Goal: Task Accomplishment & Management: Manage account settings

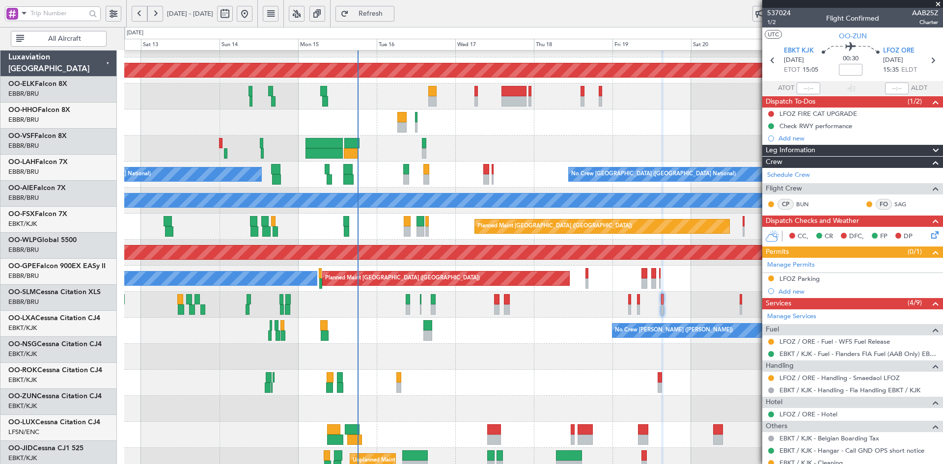
scroll to position [97, 0]
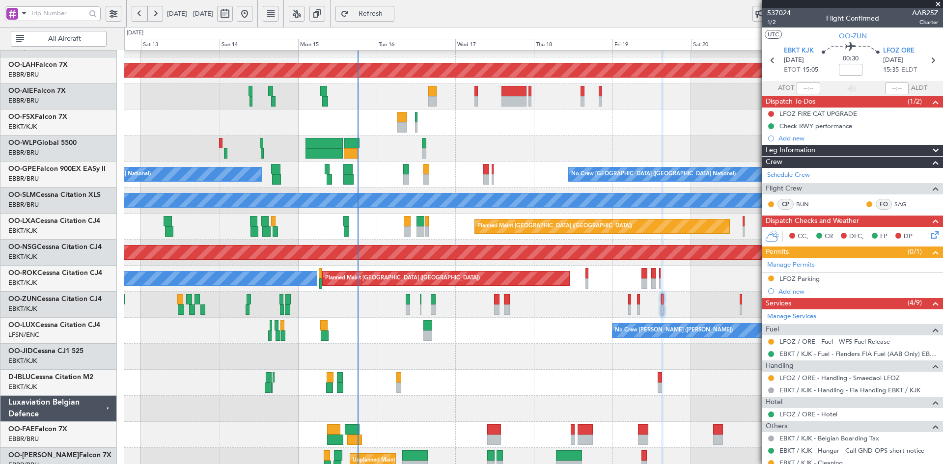
click at [936, 3] on span at bounding box center [938, 4] width 10 height 9
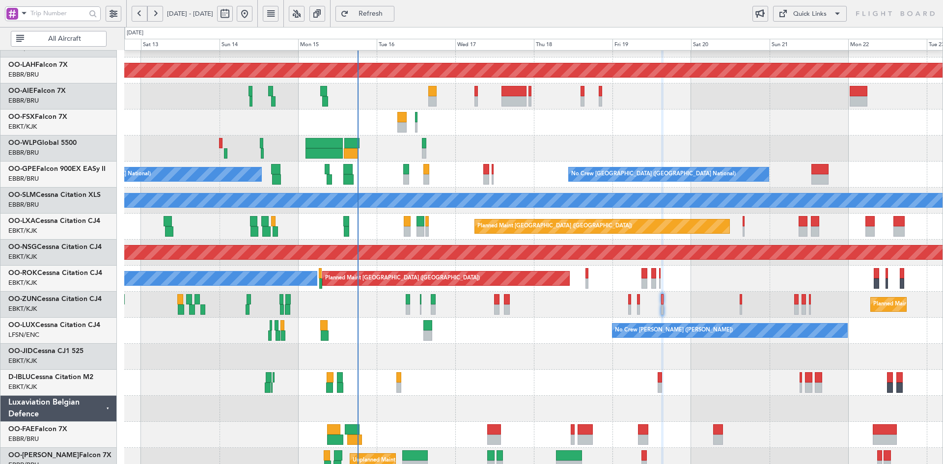
type input "0"
click at [732, 276] on div "Planned Maint [PERSON_NAME]-[GEOGRAPHIC_DATA][PERSON_NAME] ([GEOGRAPHIC_DATA][P…" at bounding box center [533, 213] width 818 height 521
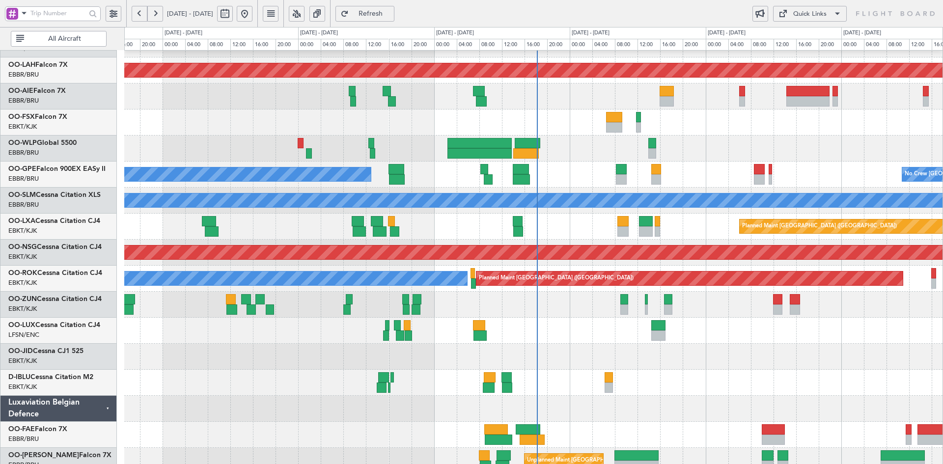
click at [824, 194] on div "Planned Maint [PERSON_NAME]-[GEOGRAPHIC_DATA][PERSON_NAME] ([GEOGRAPHIC_DATA][P…" at bounding box center [533, 213] width 818 height 521
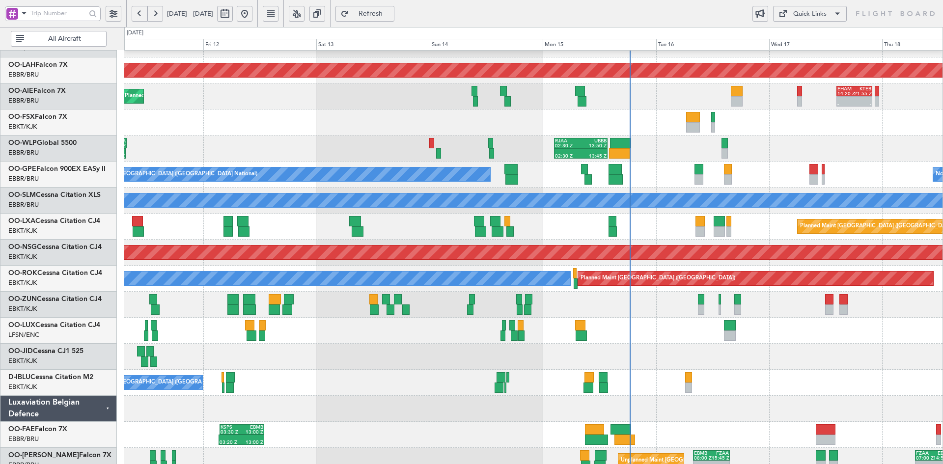
scroll to position [95, 0]
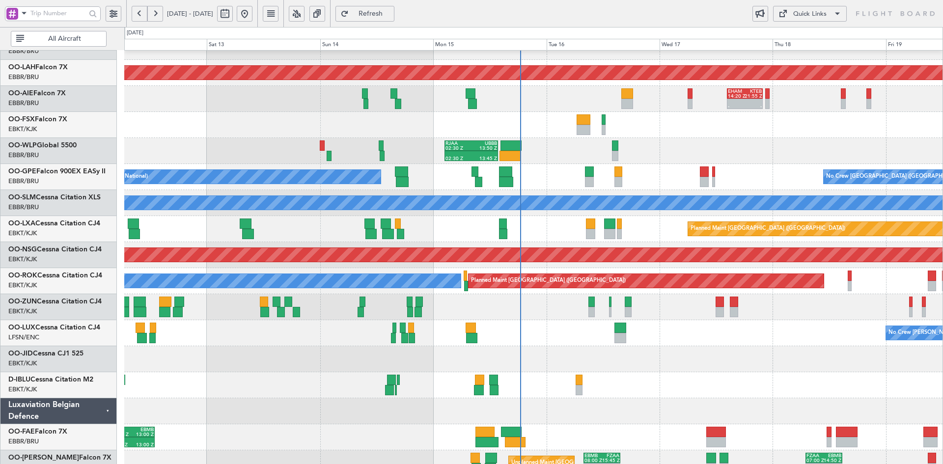
click at [690, 343] on div "No Crew [PERSON_NAME] ([PERSON_NAME])" at bounding box center [533, 333] width 818 height 26
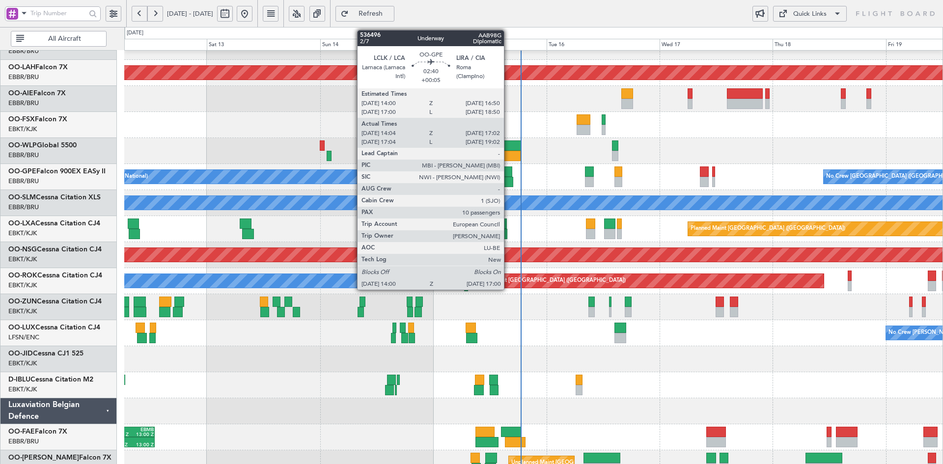
click at [508, 179] on div at bounding box center [506, 182] width 14 height 10
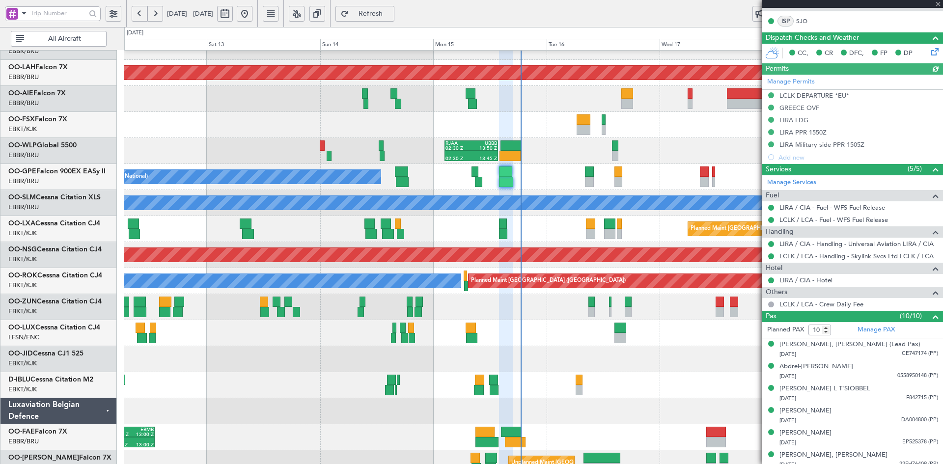
scroll to position [49, 0]
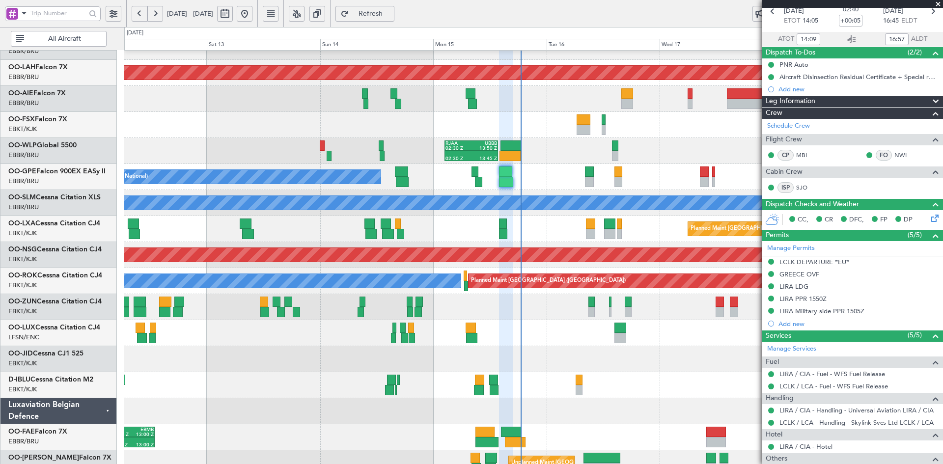
click at [937, 4] on span at bounding box center [938, 4] width 10 height 9
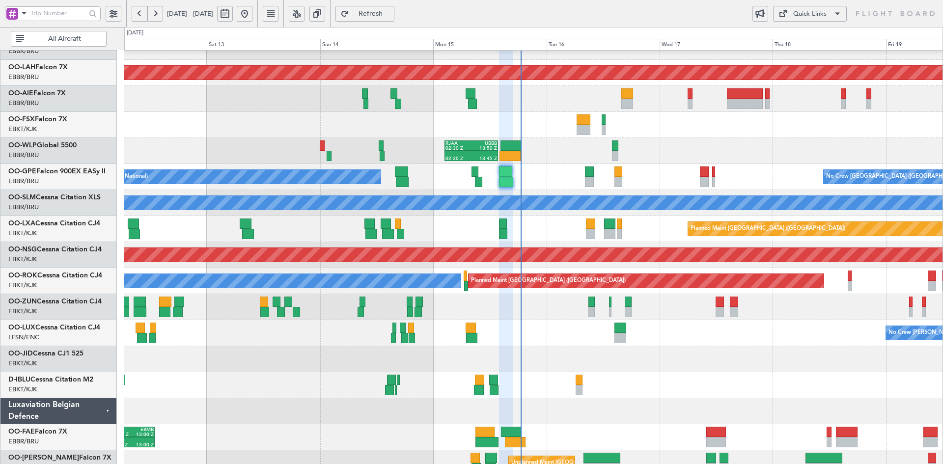
type input "0"
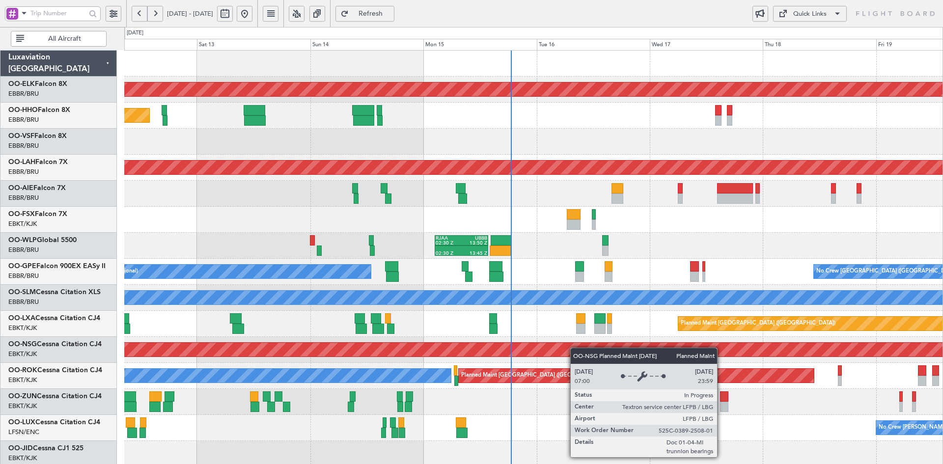
click at [574, 355] on div "Planned Maint Kortrijk-[GEOGRAPHIC_DATA] Planned Maint Geneva ([GEOGRAPHIC_DATA…" at bounding box center [533, 311] width 818 height 521
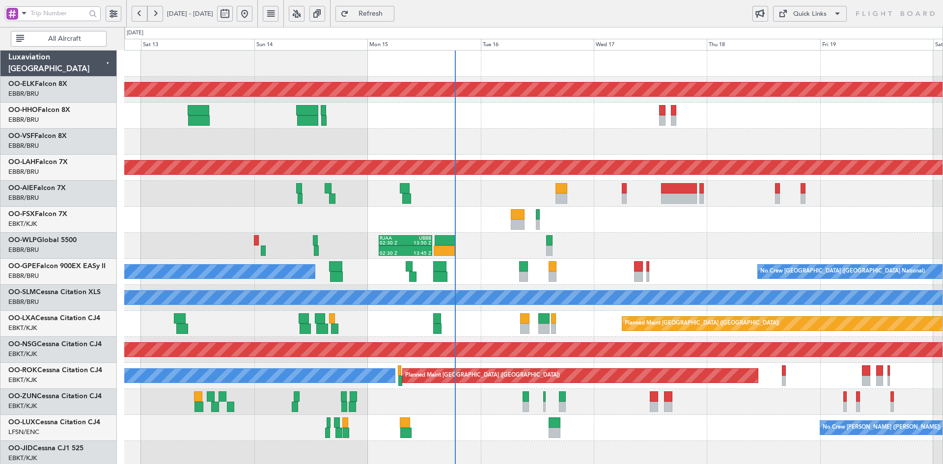
click at [622, 233] on div "02:30 Z 13:45 Z RJAA 02:30 Z UBBB 13:50 Z LTCG 22:35 Z RJAA 07:45 Z 22:15 Z 07:…" at bounding box center [533, 246] width 818 height 26
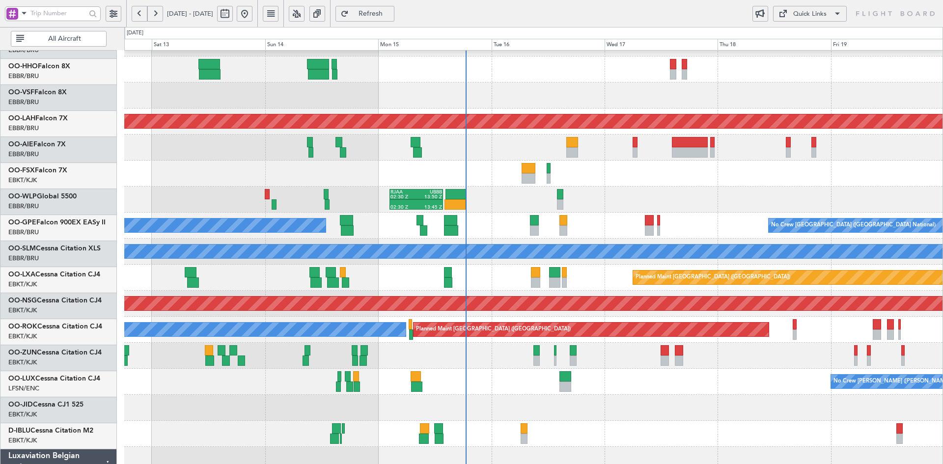
scroll to position [46, 0]
click at [527, 365] on div at bounding box center [533, 356] width 818 height 26
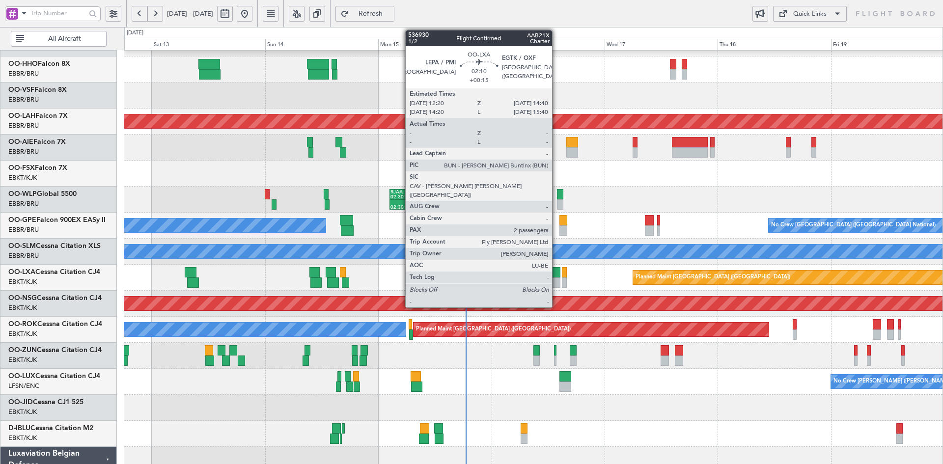
click at [557, 280] on div at bounding box center [554, 283] width 11 height 10
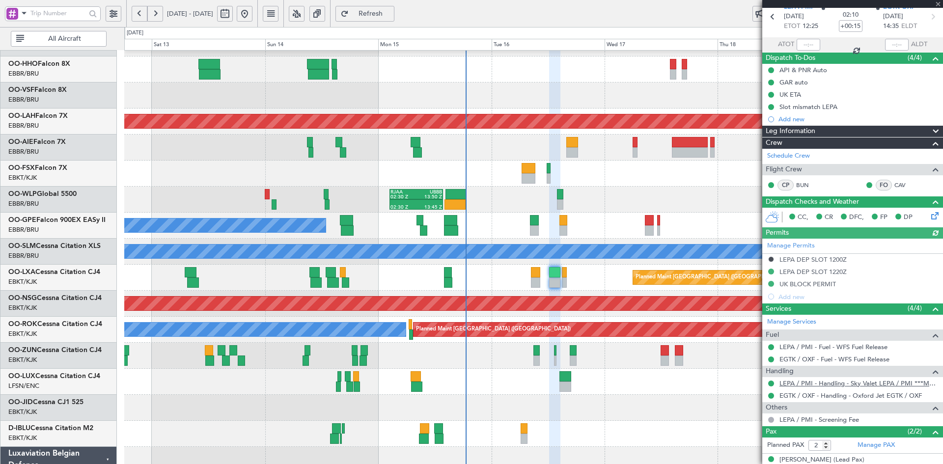
scroll to position [77, 0]
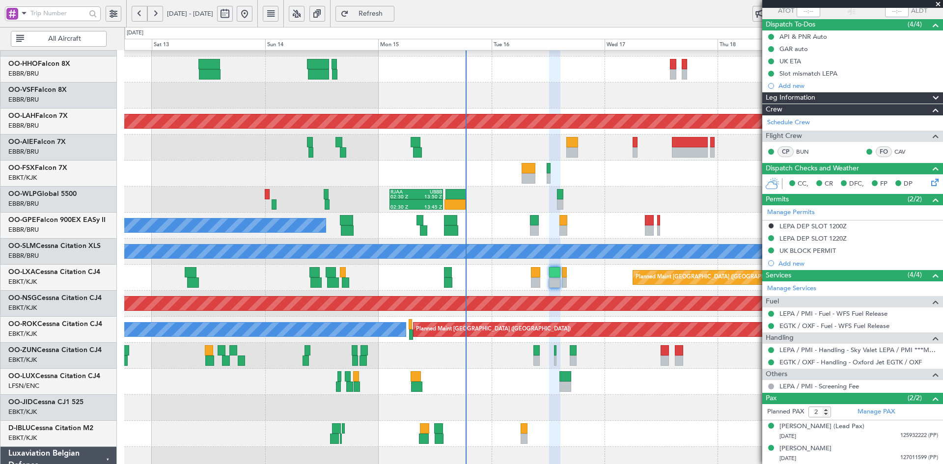
click at [936, 7] on span at bounding box center [938, 4] width 10 height 9
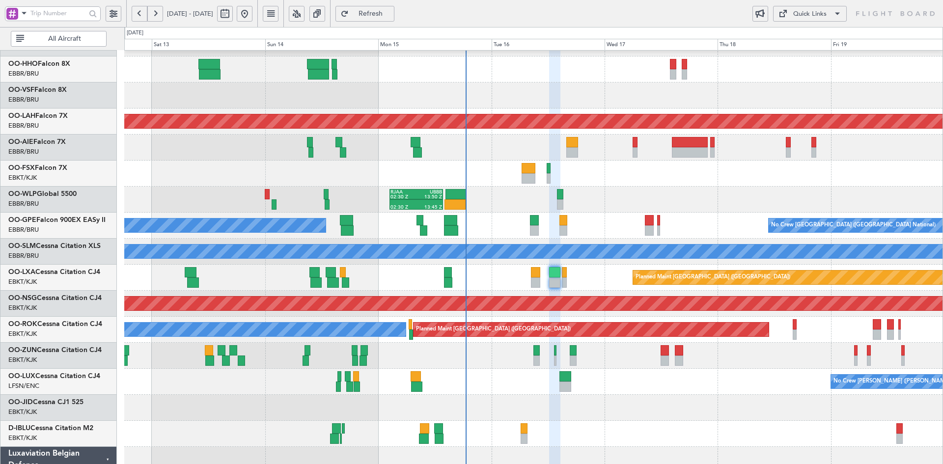
type input "0"
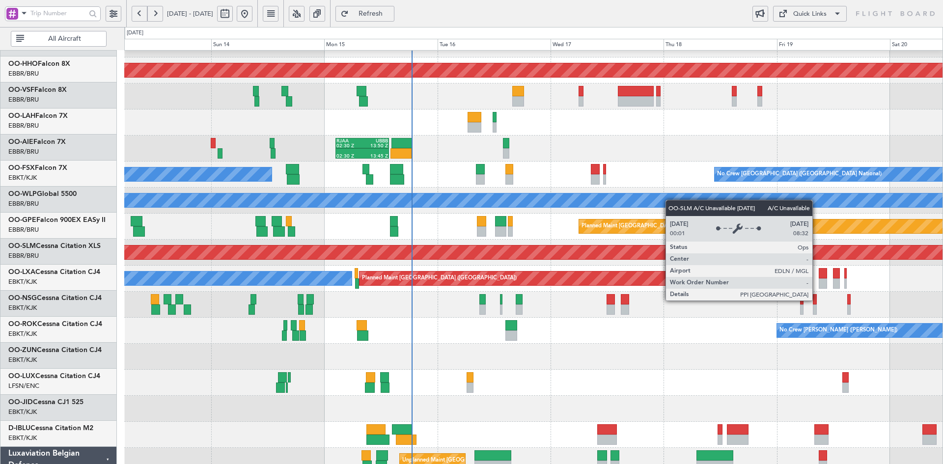
scroll to position [97, 0]
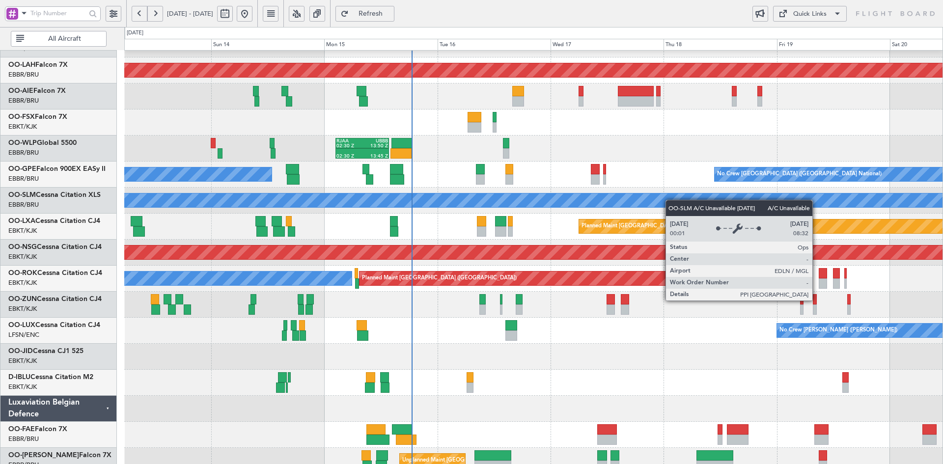
click at [621, 84] on div "Planned Maint [PERSON_NAME]-[GEOGRAPHIC_DATA][PERSON_NAME] ([GEOGRAPHIC_DATA][P…" at bounding box center [533, 213] width 818 height 521
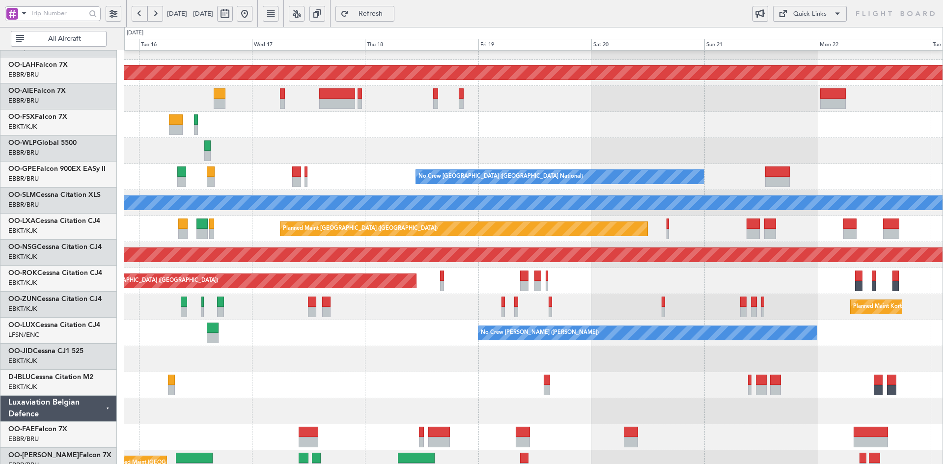
click at [584, 364] on div at bounding box center [533, 359] width 818 height 26
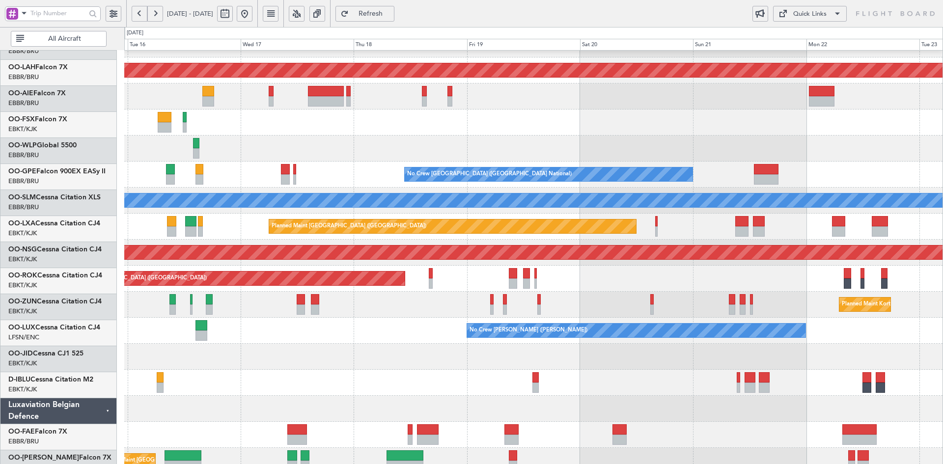
click at [548, 294] on div "Planned Maint [PERSON_NAME]-[GEOGRAPHIC_DATA][PERSON_NAME] ([GEOGRAPHIC_DATA][P…" at bounding box center [533, 213] width 818 height 521
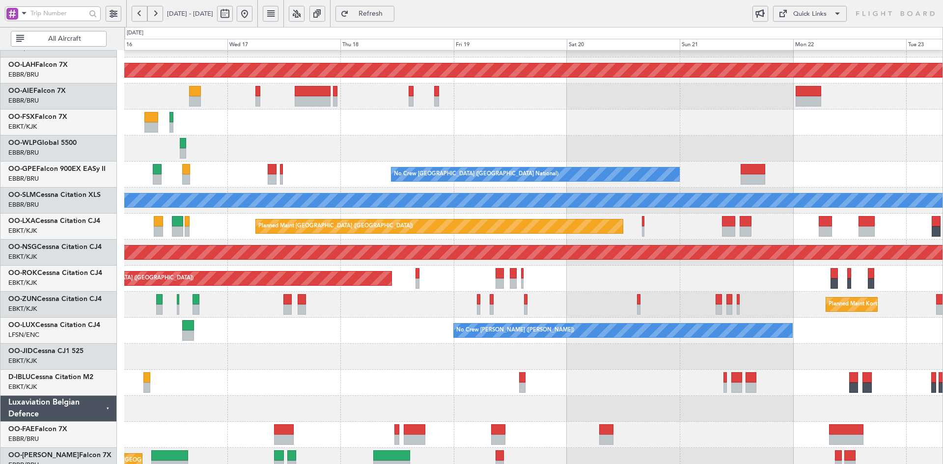
click at [528, 339] on div "Planned Maint [PERSON_NAME]-[GEOGRAPHIC_DATA][PERSON_NAME] ([GEOGRAPHIC_DATA][P…" at bounding box center [533, 213] width 818 height 521
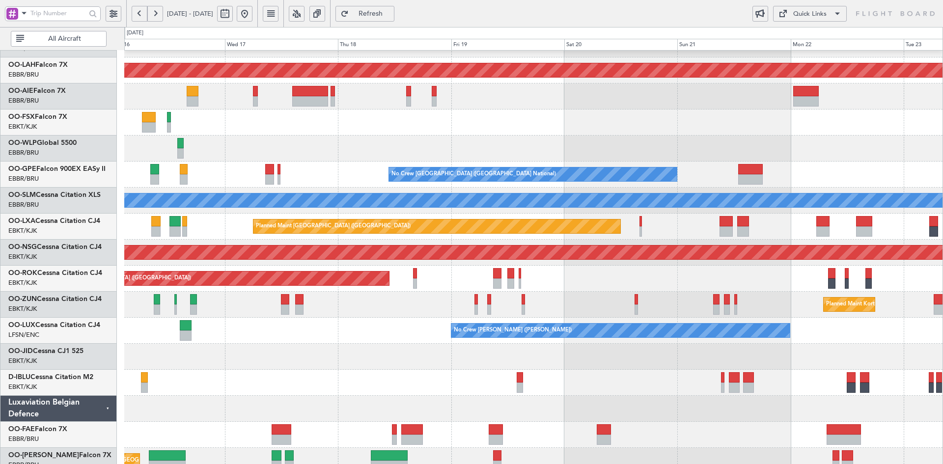
click at [572, 351] on div "Planned Maint [PERSON_NAME]-[GEOGRAPHIC_DATA][PERSON_NAME] ([GEOGRAPHIC_DATA][P…" at bounding box center [533, 213] width 818 height 521
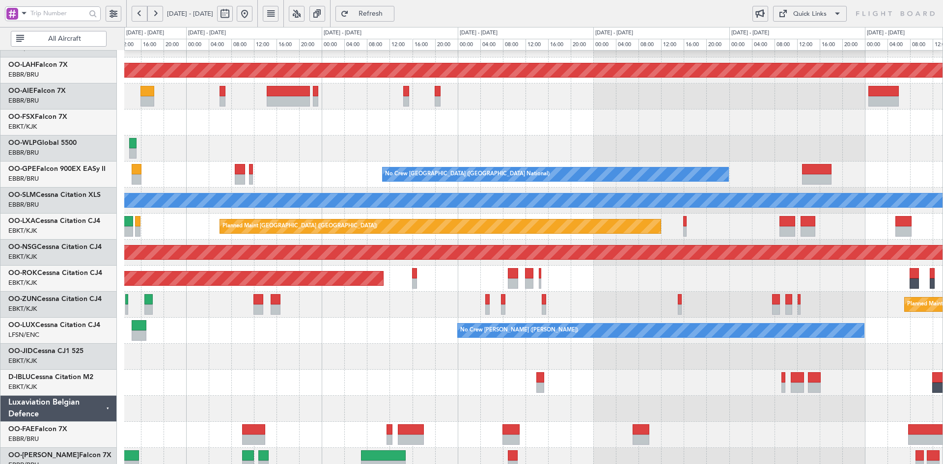
click at [579, 284] on div "Planned Maint [PERSON_NAME]-[GEOGRAPHIC_DATA][PERSON_NAME] ([GEOGRAPHIC_DATA][P…" at bounding box center [533, 213] width 818 height 521
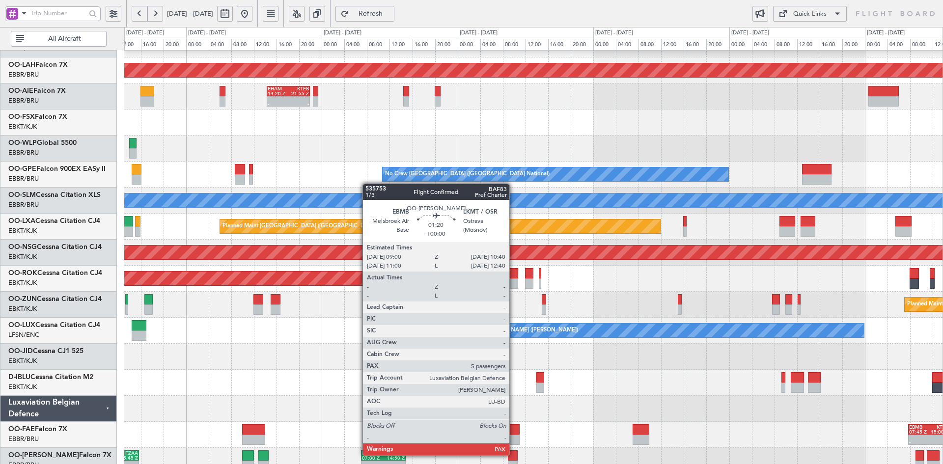
click at [514, 454] on div at bounding box center [513, 455] width 10 height 10
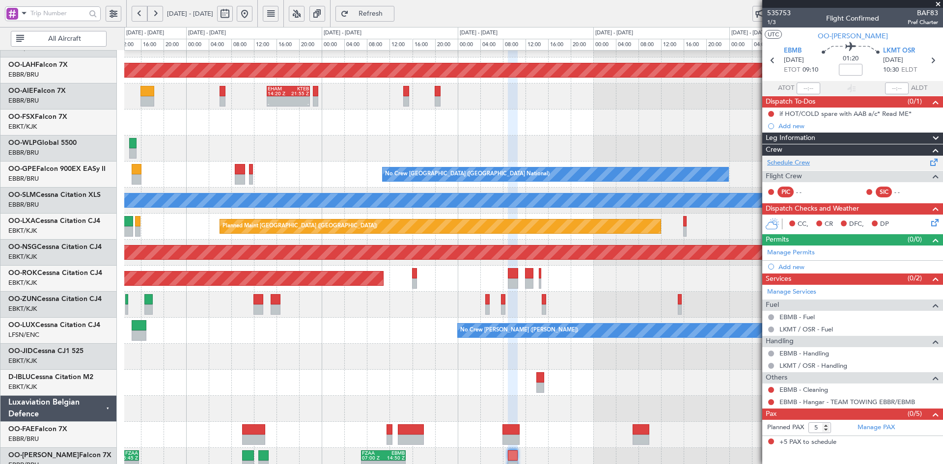
click at [789, 166] on link "Schedule Crew" at bounding box center [788, 163] width 43 height 10
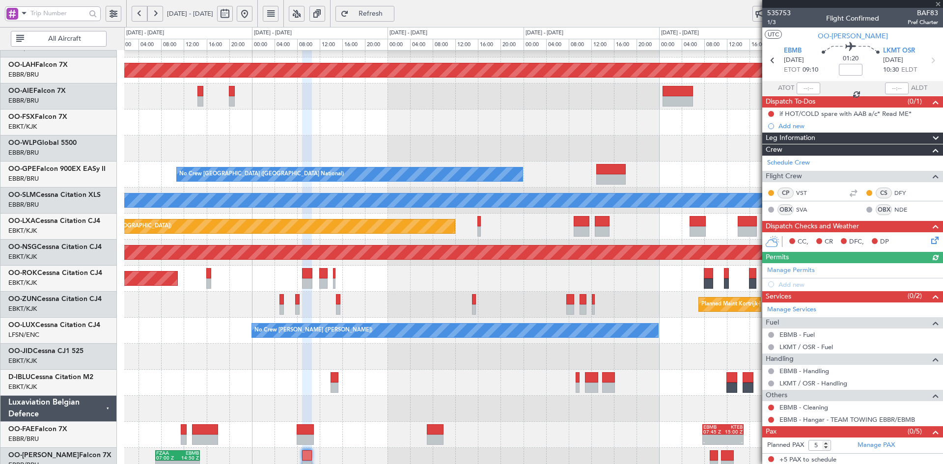
click at [435, 372] on div "Planned Maint [PERSON_NAME]-[GEOGRAPHIC_DATA][PERSON_NAME] ([GEOGRAPHIC_DATA][P…" at bounding box center [533, 213] width 818 height 521
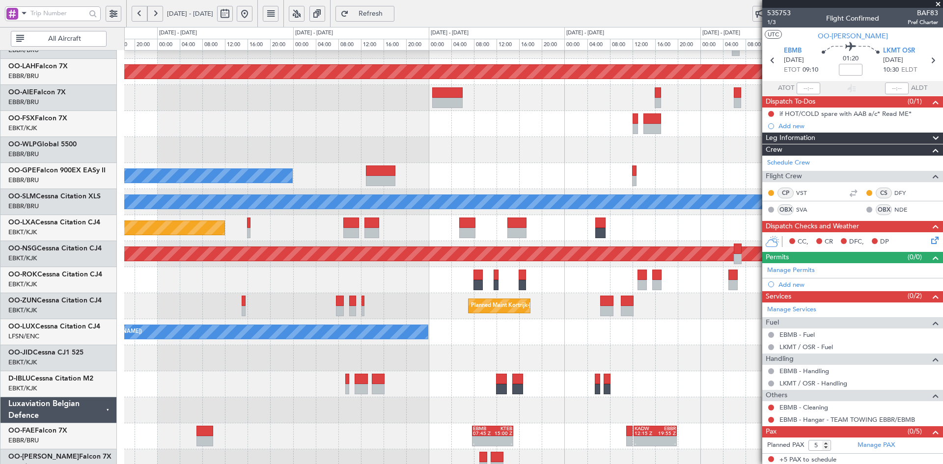
click at [397, 371] on div "A/C Unavailable [GEOGRAPHIC_DATA] ([GEOGRAPHIC_DATA] National) A/C Unavailable …" at bounding box center [533, 384] width 818 height 26
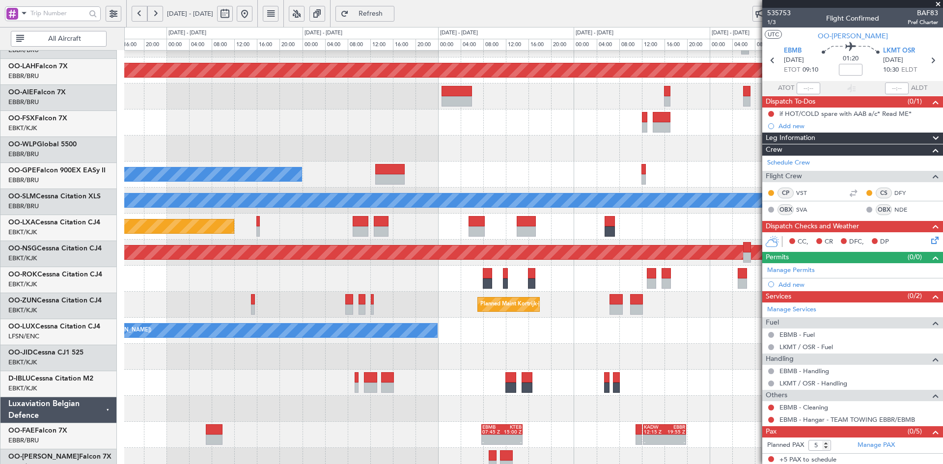
click at [606, 393] on div "Planned Maint [PERSON_NAME]-[GEOGRAPHIC_DATA][PERSON_NAME] ([GEOGRAPHIC_DATA][P…" at bounding box center [533, 213] width 818 height 521
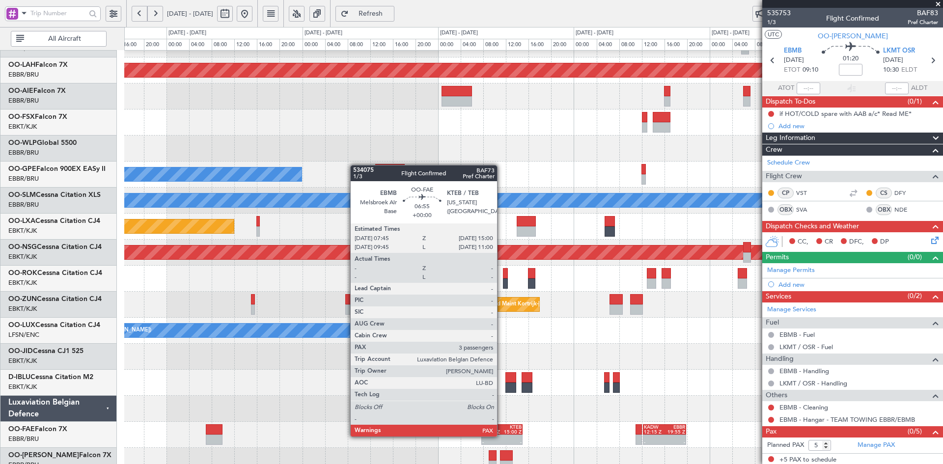
click at [502, 436] on div at bounding box center [492, 437] width 20 height 5
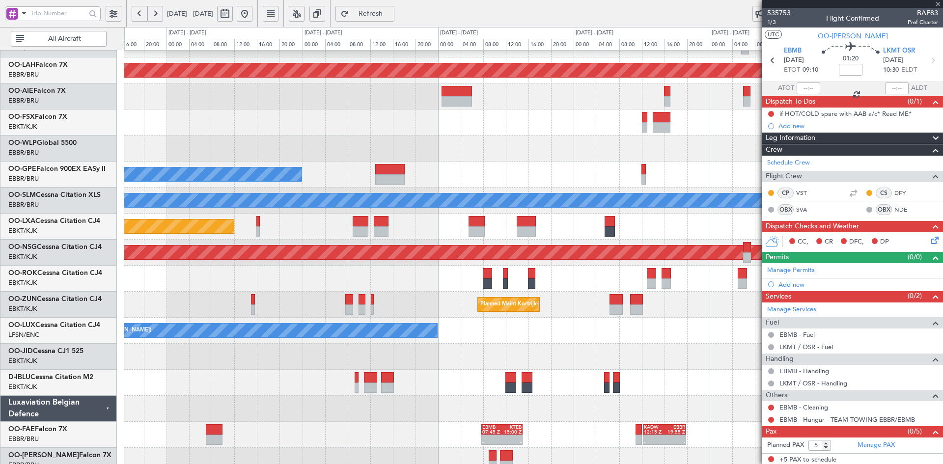
type input "3"
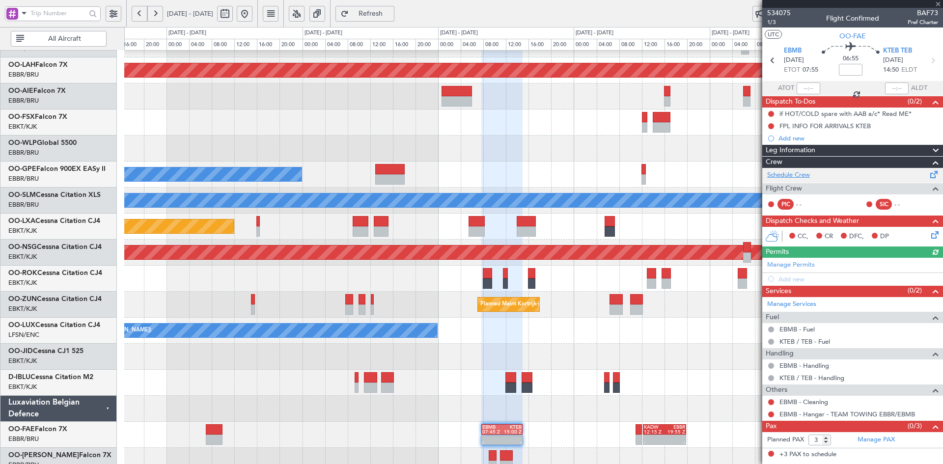
click at [795, 175] on link "Schedule Crew" at bounding box center [788, 175] width 43 height 10
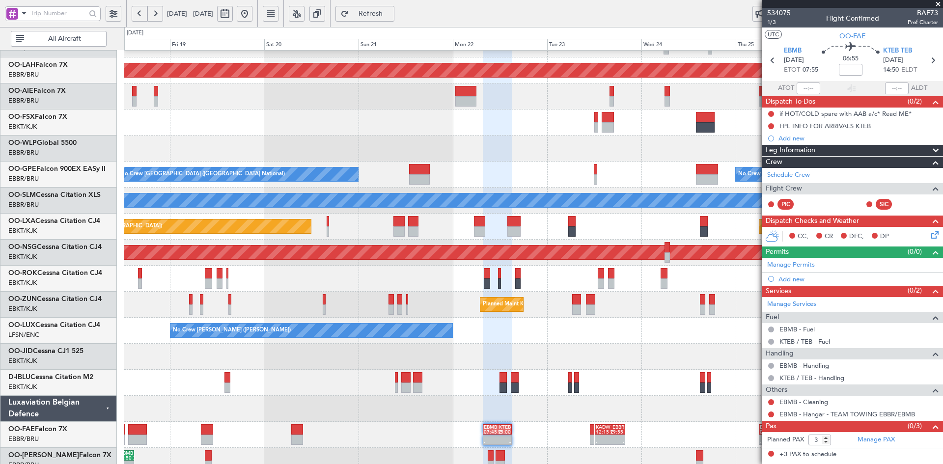
click at [582, 321] on div "Planned Maint [PERSON_NAME]-[GEOGRAPHIC_DATA][PERSON_NAME] ([GEOGRAPHIC_DATA][P…" at bounding box center [533, 213] width 818 height 521
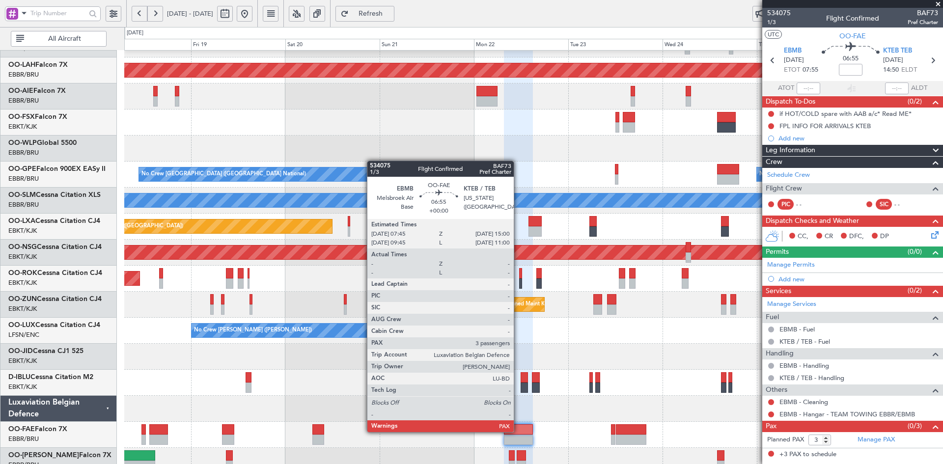
click at [515, 432] on div at bounding box center [518, 429] width 28 height 10
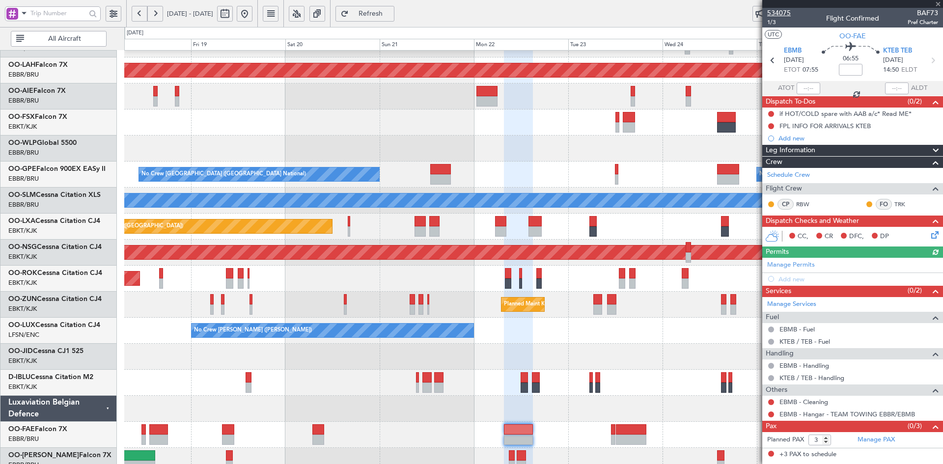
click at [778, 13] on span "534075" at bounding box center [779, 13] width 24 height 10
click at [506, 435] on div at bounding box center [518, 440] width 28 height 10
click at [790, 8] on span "534075" at bounding box center [779, 13] width 24 height 10
